Goal: Task Accomplishment & Management: Use online tool/utility

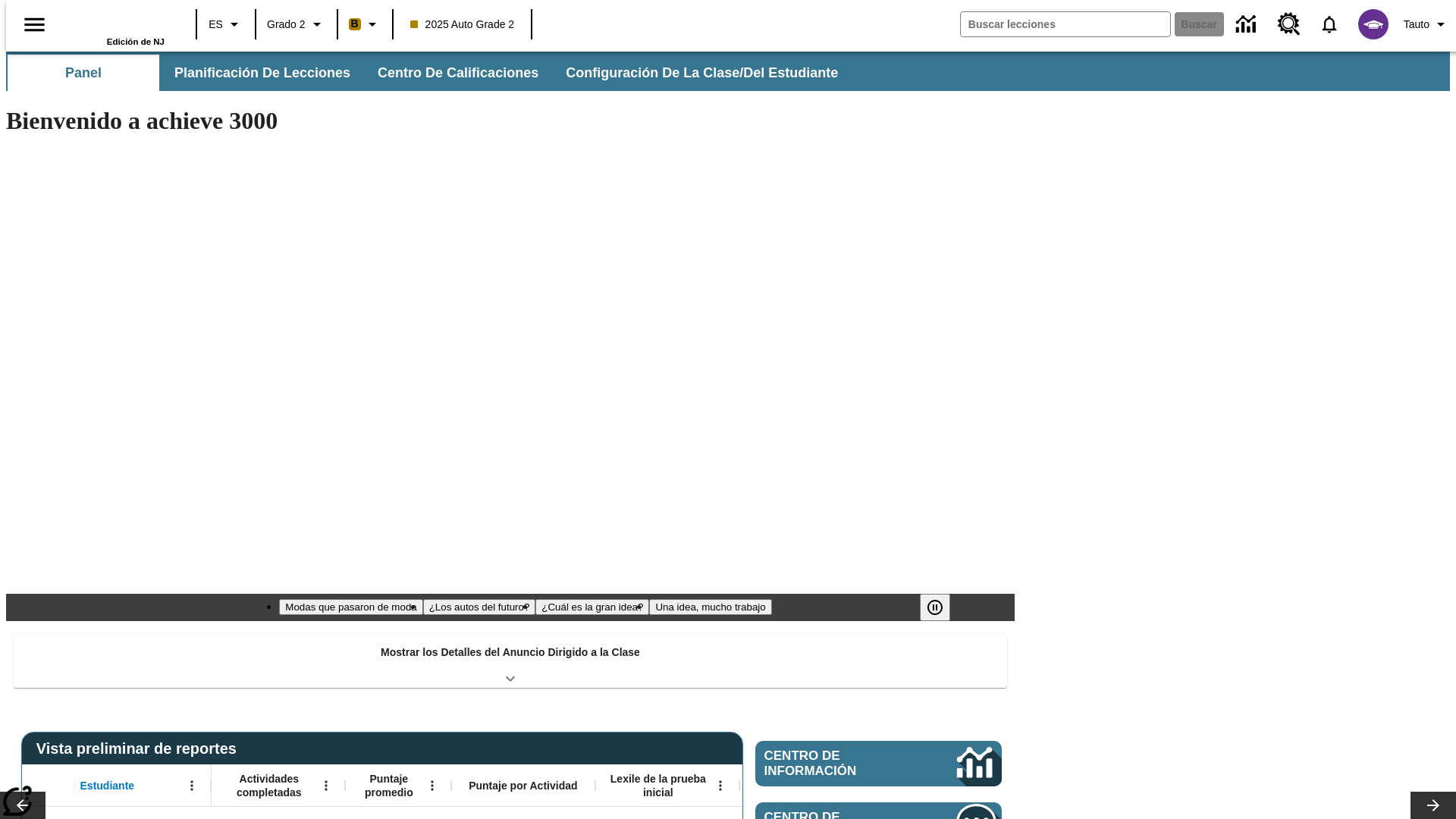
type input "-1"
click at [254, 73] on span "Planificación de lecciones" at bounding box center [263, 73] width 176 height 18
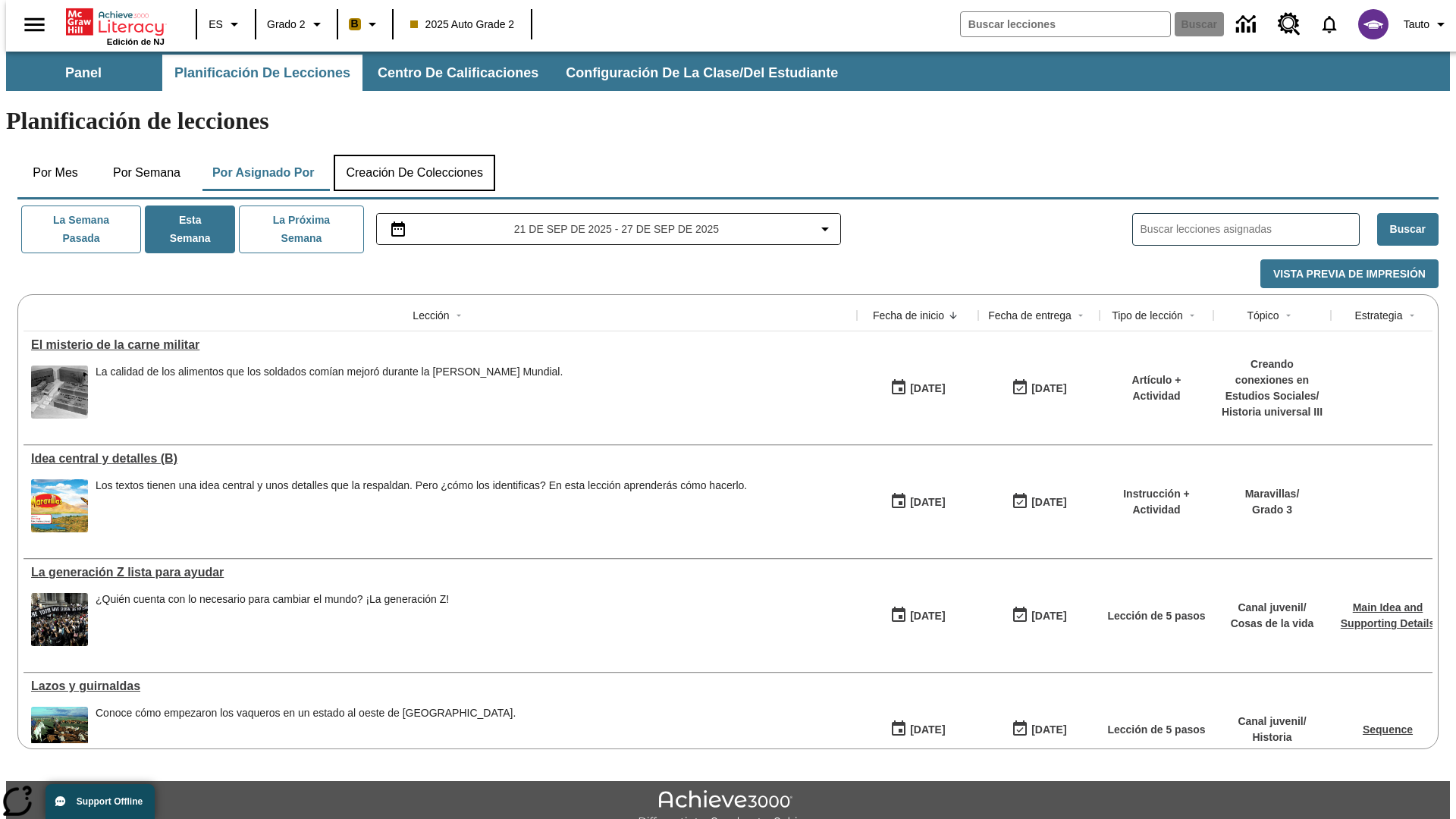
click at [414, 155] on button "Creación de colecciones" at bounding box center [414, 172] width 161 height 36
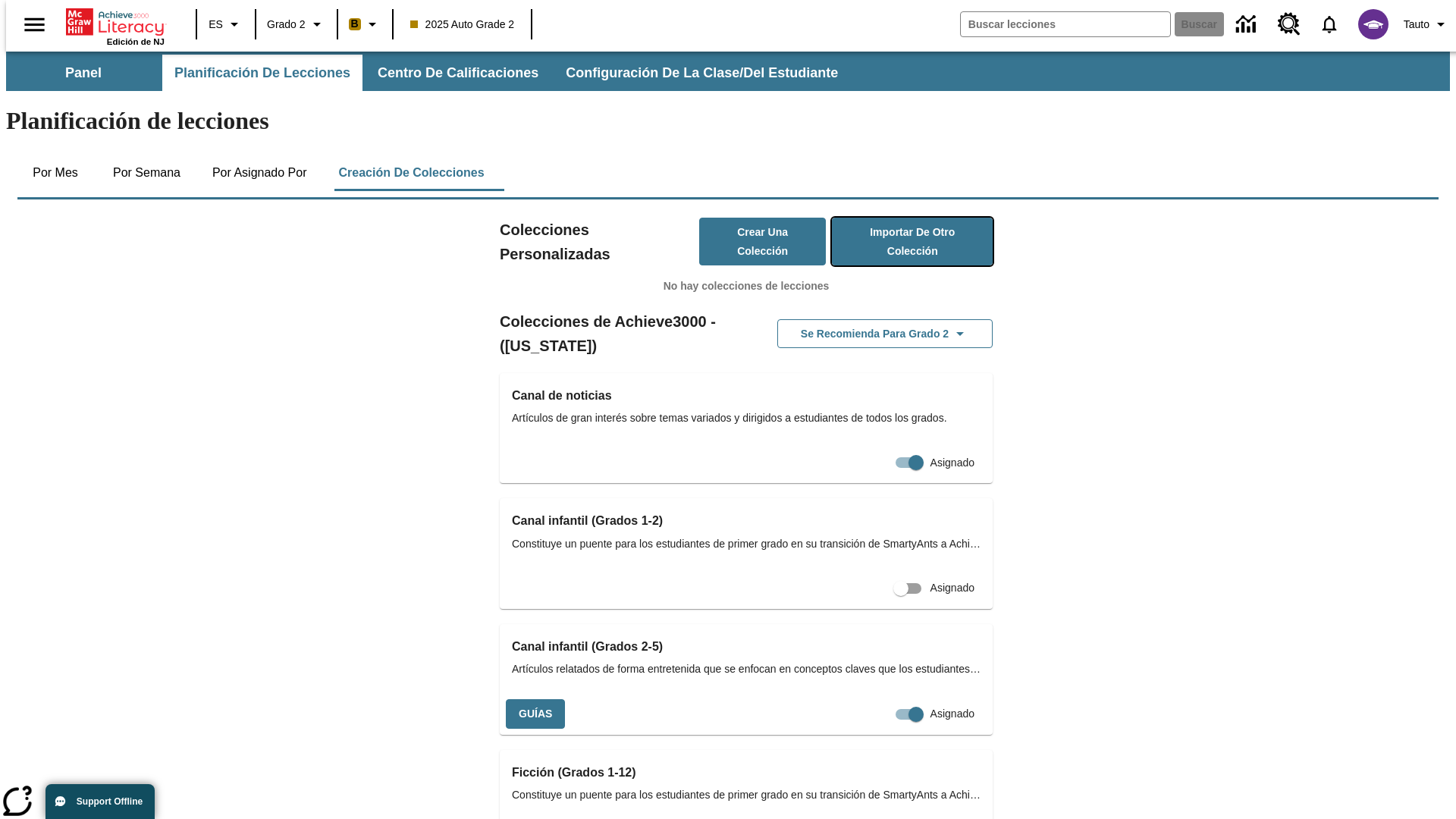
click at [890, 218] on button "Importar de otro Colección" at bounding box center [912, 241] width 160 height 48
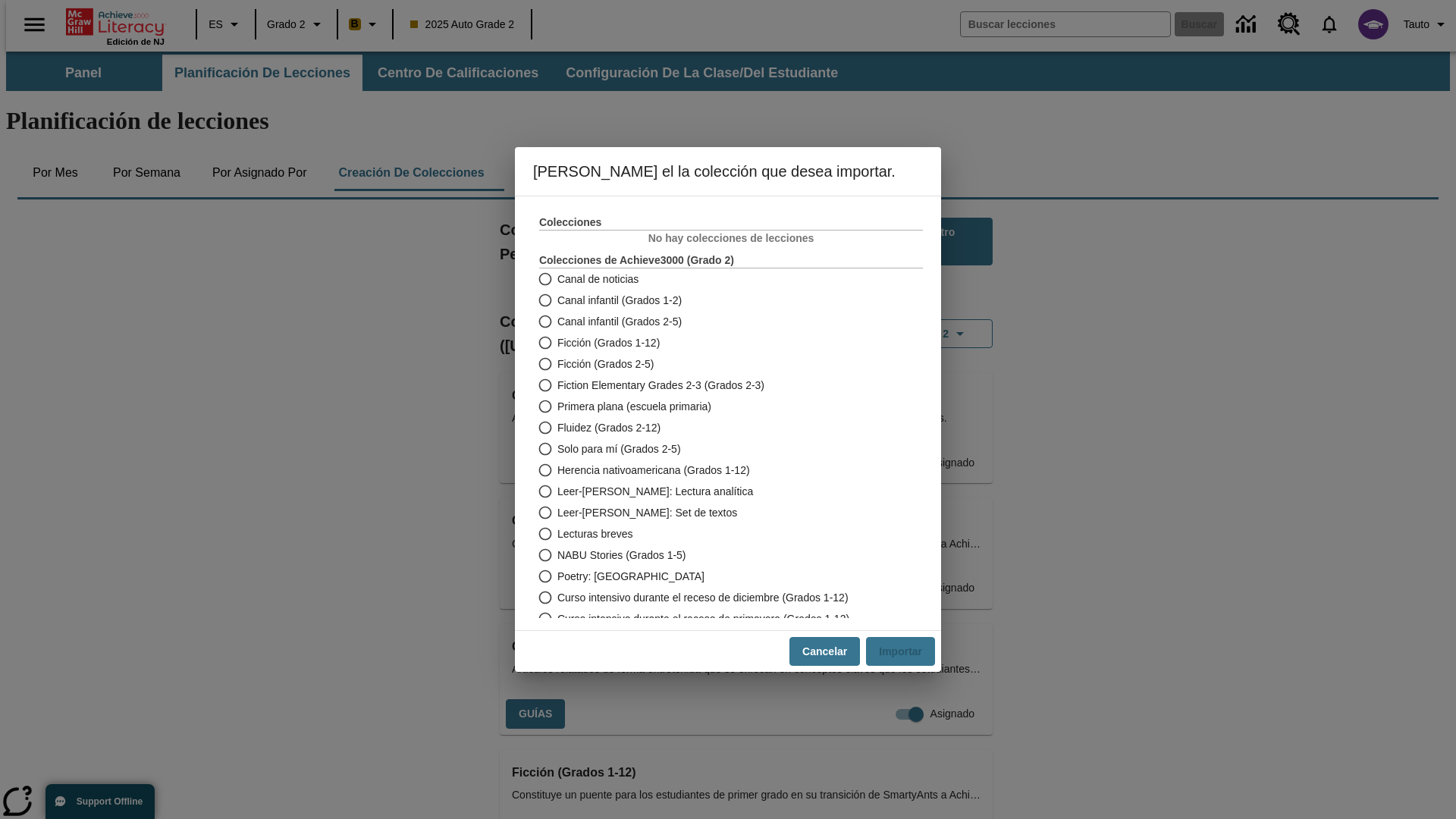
click at [721, 385] on span "Fiction Elementary Grades 2-3 (Grados 2-3)" at bounding box center [660, 385] width 207 height 16
click at [557, 385] on input "Fiction Elementary Grades 2-3 (Grados 2-3)" at bounding box center [544, 385] width 26 height 21
radio input "true"
click at [907, 652] on button "Importar" at bounding box center [901, 652] width 69 height 30
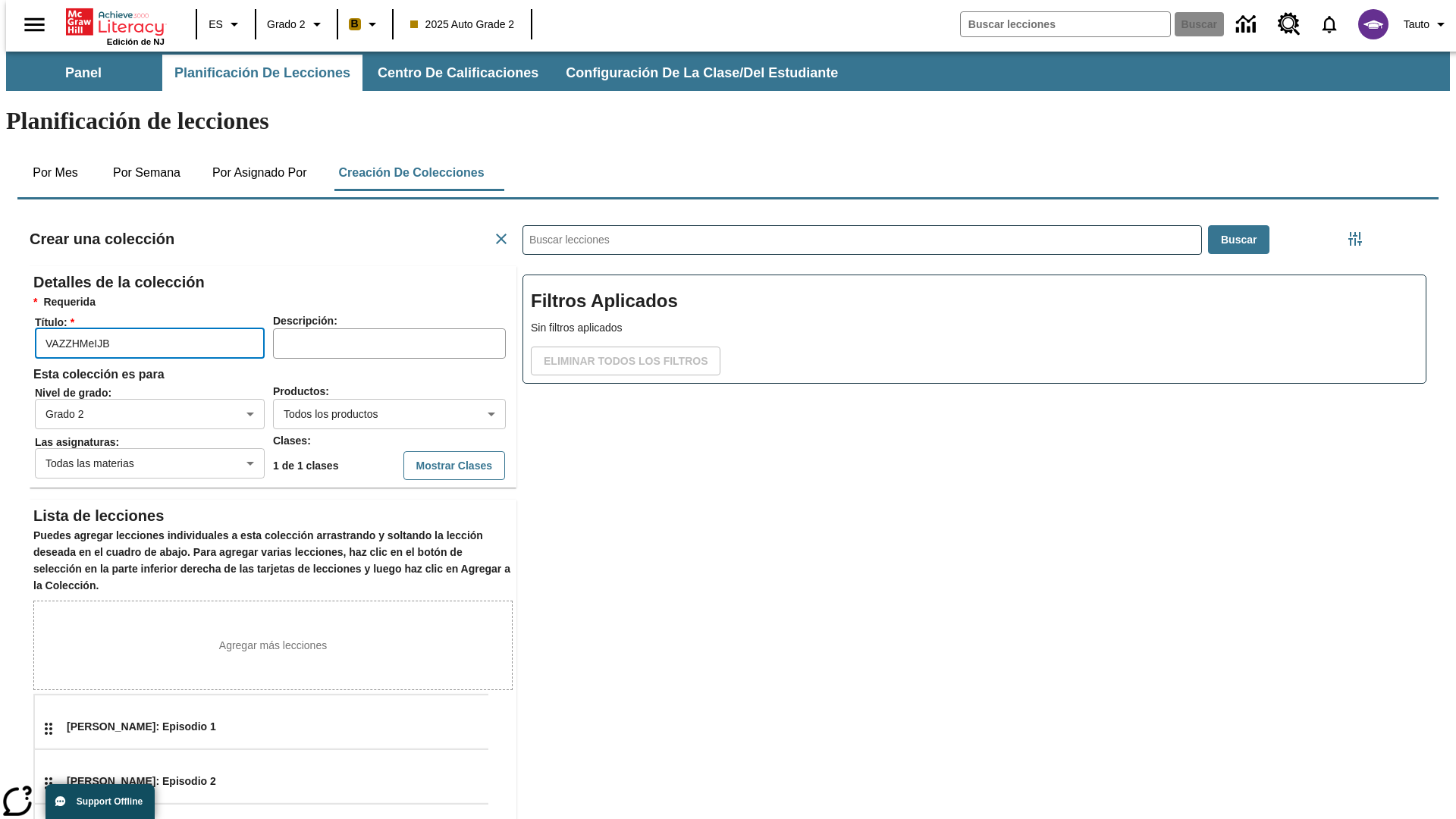
scroll to position [303, 455]
type input "VAZZHMeIJB"
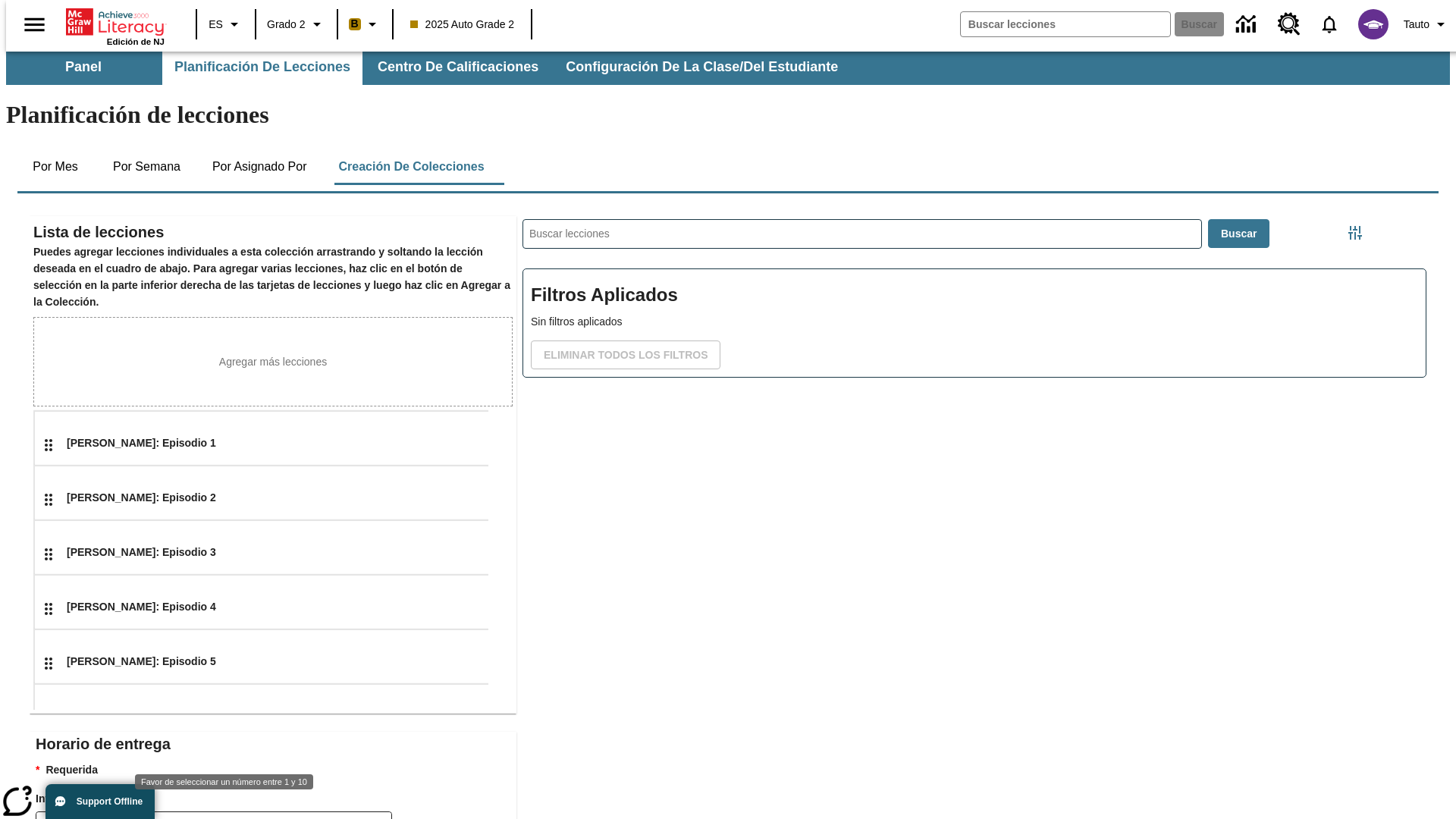
type input "2"
click at [384, 798] on body "Saltar al contenido principal Edición de NJ ES Grado 2 B 2025 Auto Grade 2 Busc…" at bounding box center [728, 521] width 1444 height 952
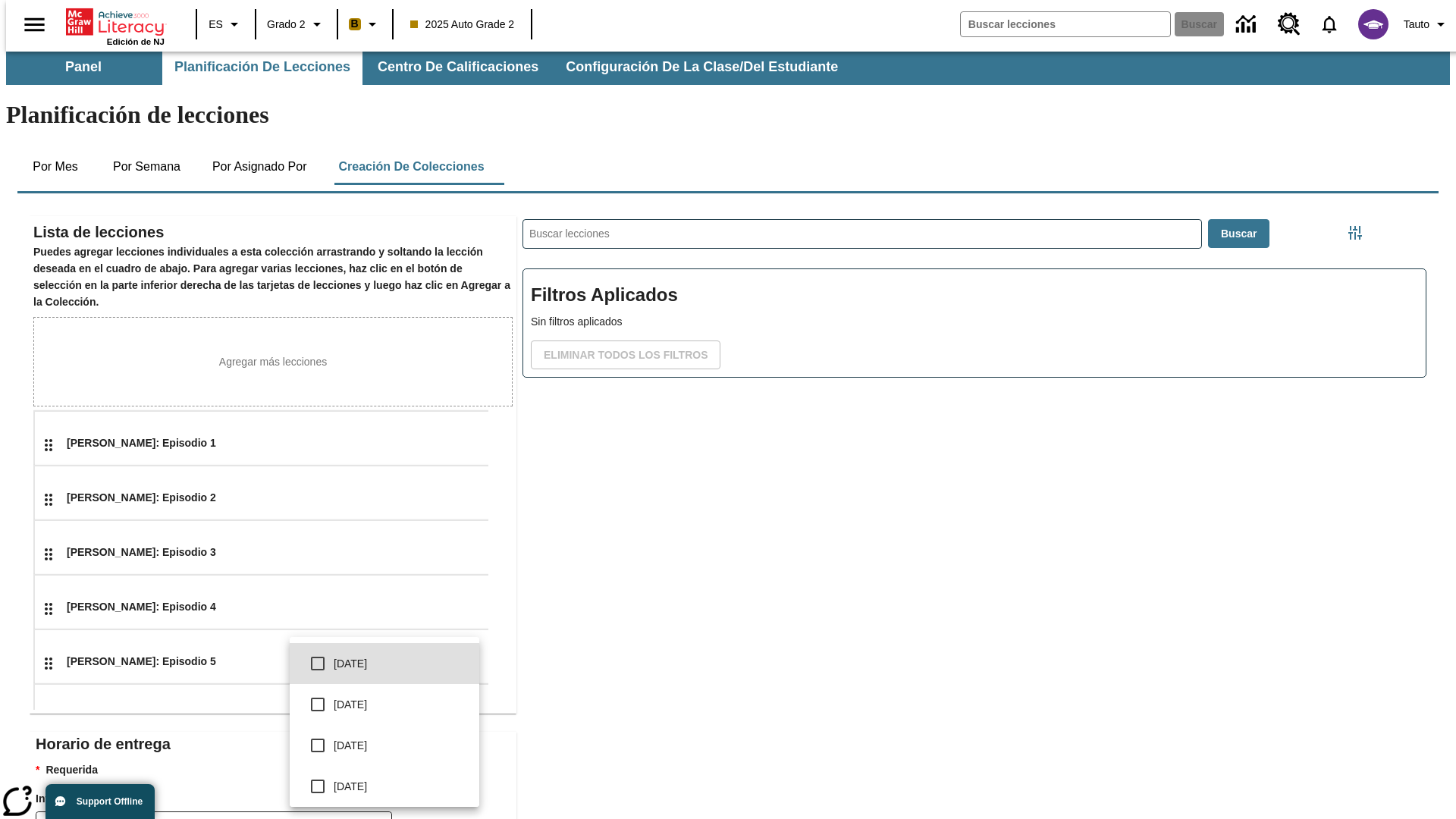
scroll to position [289, 0]
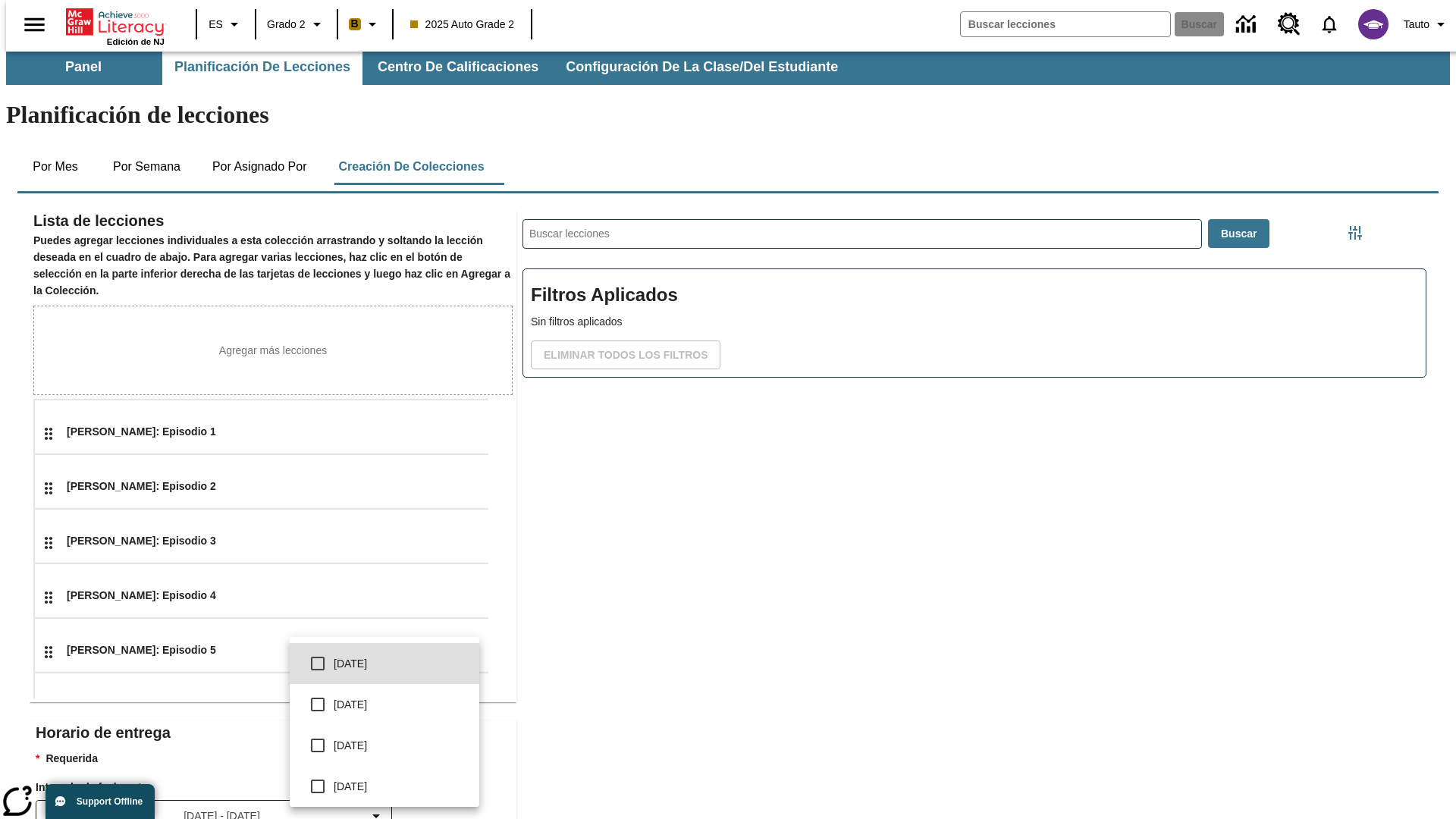
click at [317, 664] on input "checkbox" at bounding box center [318, 664] width 32 height 32
checkbox input "true"
type input "0"
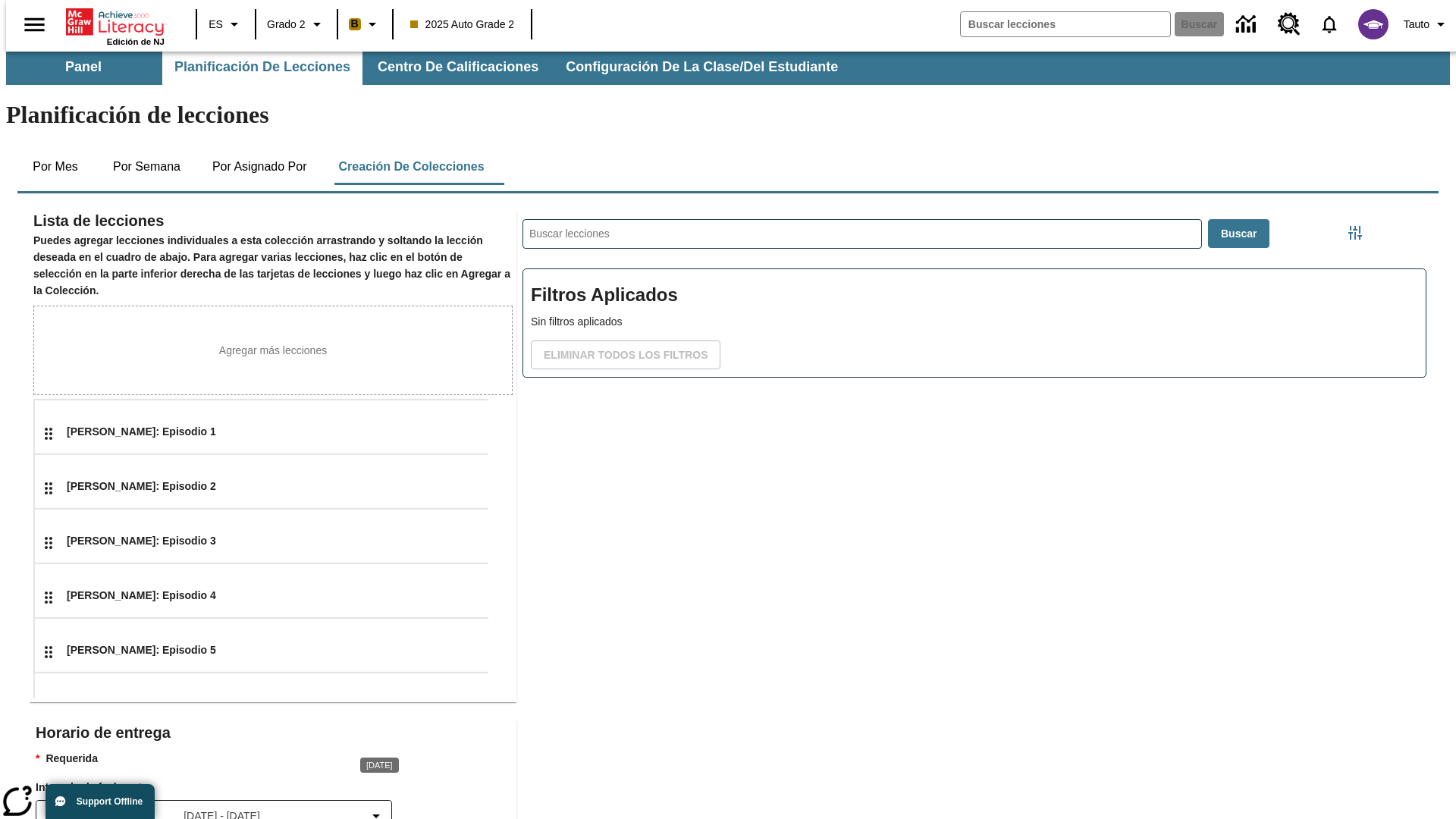
type input "5"
